Goal: Task Accomplishment & Management: Use online tool/utility

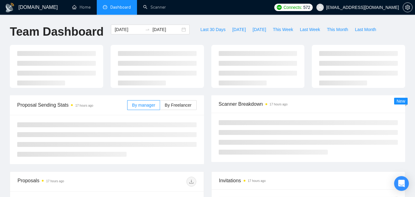
type input "[DATE]"
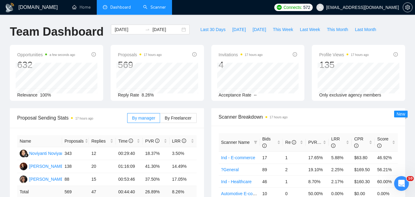
click at [151, 5] on link "Scanner" at bounding box center [154, 7] width 23 height 5
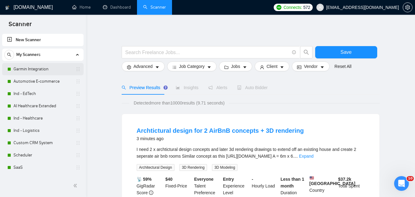
click at [32, 68] on link "Garmin Integration" at bounding box center [43, 69] width 58 height 12
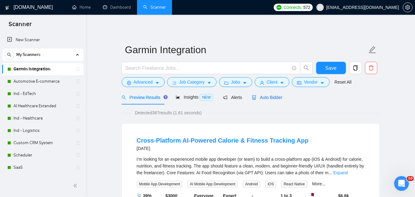
click at [264, 99] on span "Auto Bidder" at bounding box center [267, 97] width 30 height 5
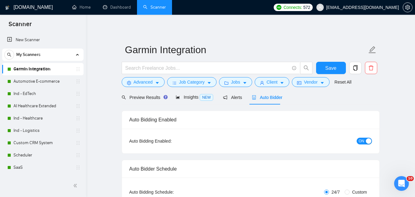
click at [360, 139] on span "ON" at bounding box center [362, 141] width 6 height 7
click at [338, 67] on button "Save" at bounding box center [331, 68] width 30 height 12
click at [37, 85] on link "Automotive E-commerce" at bounding box center [43, 81] width 58 height 12
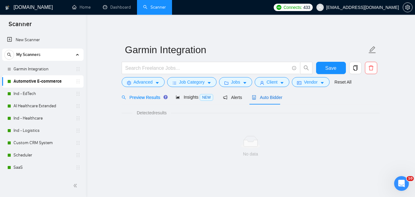
click at [258, 96] on span "Auto Bidder" at bounding box center [267, 97] width 30 height 5
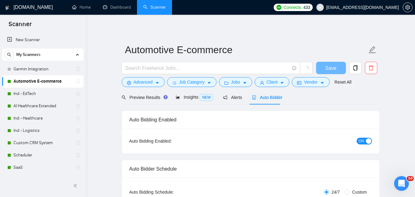
click at [363, 138] on span "ON" at bounding box center [362, 141] width 6 height 7
checkbox input "true"
click at [335, 69] on span "Save" at bounding box center [330, 68] width 11 height 8
checkbox input "true"
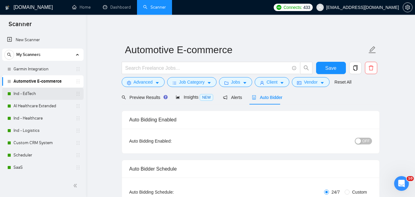
click at [24, 94] on link "Ind - EdTech" at bounding box center [43, 94] width 58 height 12
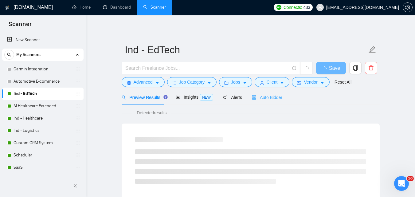
click at [261, 93] on div "Auto Bidder" at bounding box center [267, 97] width 30 height 14
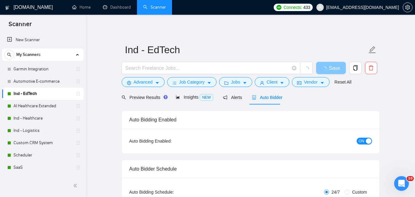
click at [367, 142] on div "button" at bounding box center [369, 141] width 6 height 6
checkbox input "true"
click at [333, 69] on span "Save" at bounding box center [330, 68] width 11 height 8
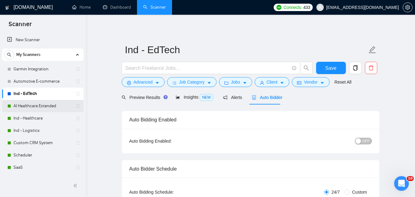
click at [19, 106] on link "AI Healthcare Extended" at bounding box center [43, 106] width 58 height 12
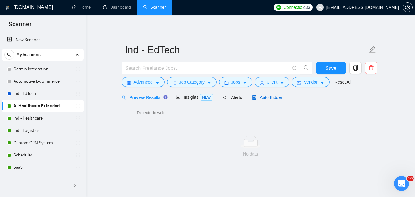
click at [257, 97] on span "Auto Bidder" at bounding box center [267, 97] width 30 height 5
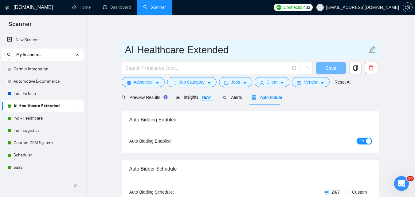
click at [365, 141] on button "ON" at bounding box center [364, 141] width 15 height 7
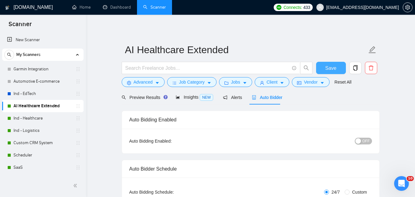
click at [328, 68] on span "Save" at bounding box center [330, 68] width 11 height 8
click at [49, 114] on link "Ind - Healthcare" at bounding box center [43, 118] width 58 height 12
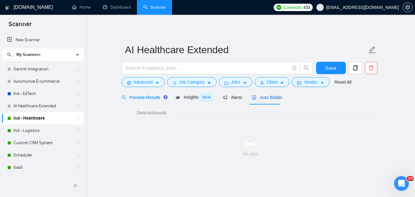
click at [259, 98] on span "Auto Bidder" at bounding box center [267, 97] width 30 height 5
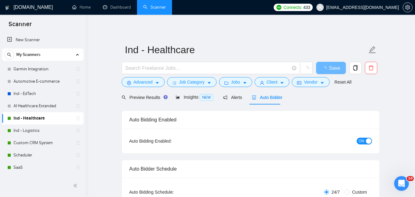
click at [369, 139] on div "button" at bounding box center [369, 141] width 6 height 6
checkbox input "true"
click at [324, 65] on span "button" at bounding box center [325, 68] width 7 height 8
checkbox input "true"
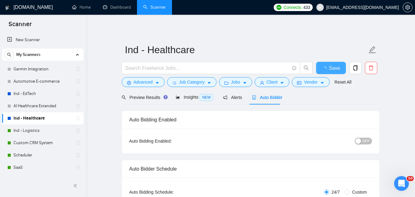
checkbox input "true"
click at [16, 128] on link "Ind - Logistics" at bounding box center [43, 130] width 58 height 12
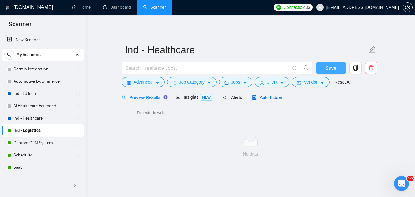
click at [260, 99] on span "Auto Bidder" at bounding box center [267, 97] width 30 height 5
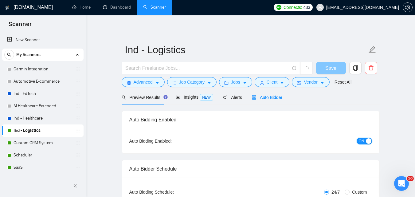
click at [366, 141] on div "button" at bounding box center [369, 141] width 6 height 6
click at [333, 69] on span "Save" at bounding box center [330, 68] width 11 height 8
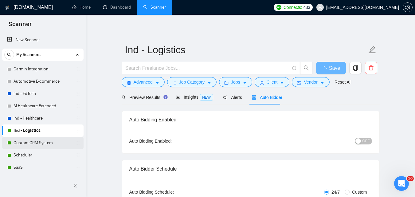
click at [32, 137] on link "Custom CRM System" at bounding box center [43, 143] width 58 height 12
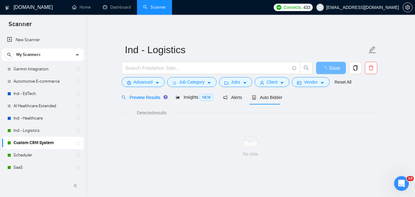
scroll to position [31, 0]
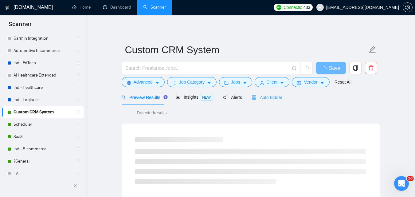
click at [264, 93] on div "Auto Bidder" at bounding box center [267, 97] width 30 height 14
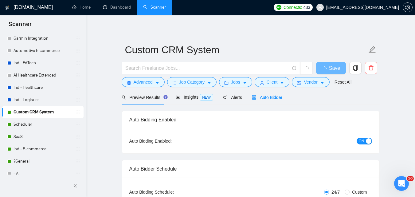
click at [367, 139] on div "button" at bounding box center [369, 141] width 6 height 6
click at [331, 66] on span "Save" at bounding box center [330, 68] width 11 height 8
click at [15, 125] on link "Scheduler" at bounding box center [43, 124] width 58 height 12
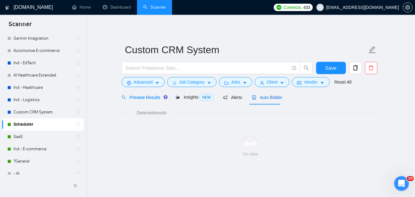
click at [270, 99] on span "Auto Bidder" at bounding box center [267, 97] width 30 height 5
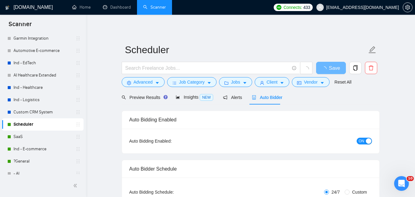
click at [369, 141] on div "button" at bounding box center [369, 141] width 6 height 6
click at [337, 71] on button "Save" at bounding box center [331, 68] width 30 height 12
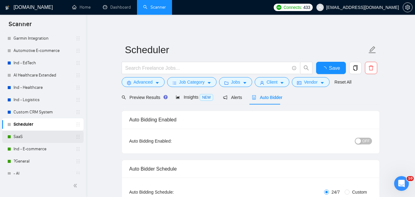
click at [33, 137] on link "SaaS" at bounding box center [43, 137] width 58 height 12
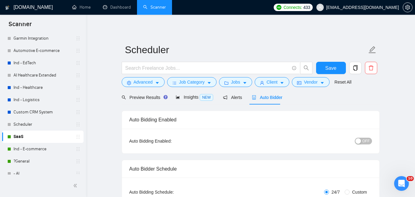
click at [266, 97] on span "Auto Bidder" at bounding box center [267, 97] width 30 height 5
click at [367, 140] on div "button" at bounding box center [369, 141] width 6 height 6
click at [337, 69] on button "Save" at bounding box center [331, 68] width 30 height 12
click at [30, 149] on link "Ind - E-commerce" at bounding box center [43, 149] width 58 height 12
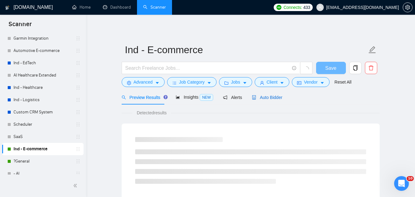
click at [268, 96] on span "Auto Bidder" at bounding box center [267, 97] width 30 height 5
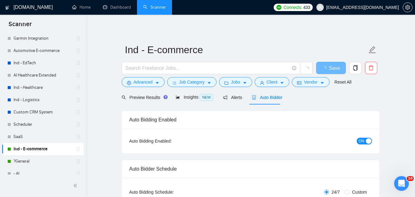
checkbox input "true"
click at [363, 140] on span "ON" at bounding box center [362, 141] width 6 height 7
click at [327, 67] on span "Save" at bounding box center [330, 68] width 11 height 8
checkbox input "true"
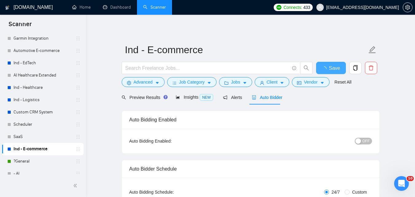
checkbox input "true"
click at [17, 160] on link "?General" at bounding box center [43, 161] width 58 height 12
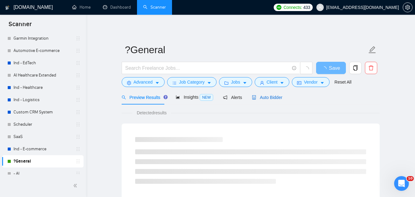
click at [274, 97] on span "Auto Bidder" at bounding box center [267, 97] width 30 height 5
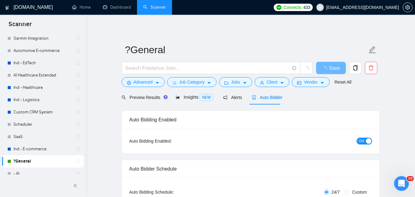
checkbox input "true"
click at [362, 144] on span "ON" at bounding box center [362, 141] width 6 height 7
click at [335, 69] on span "Save" at bounding box center [330, 68] width 11 height 8
click at [112, 9] on link "Dashboard" at bounding box center [117, 7] width 28 height 5
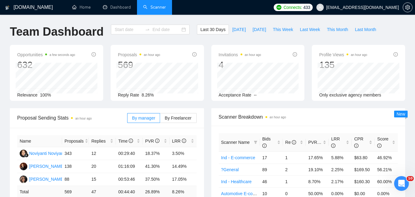
type input "[DATE]"
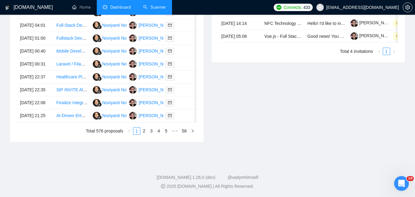
scroll to position [338, 0]
click at [143, 134] on link "2" at bounding box center [144, 131] width 7 height 7
